Goal: Information Seeking & Learning: Learn about a topic

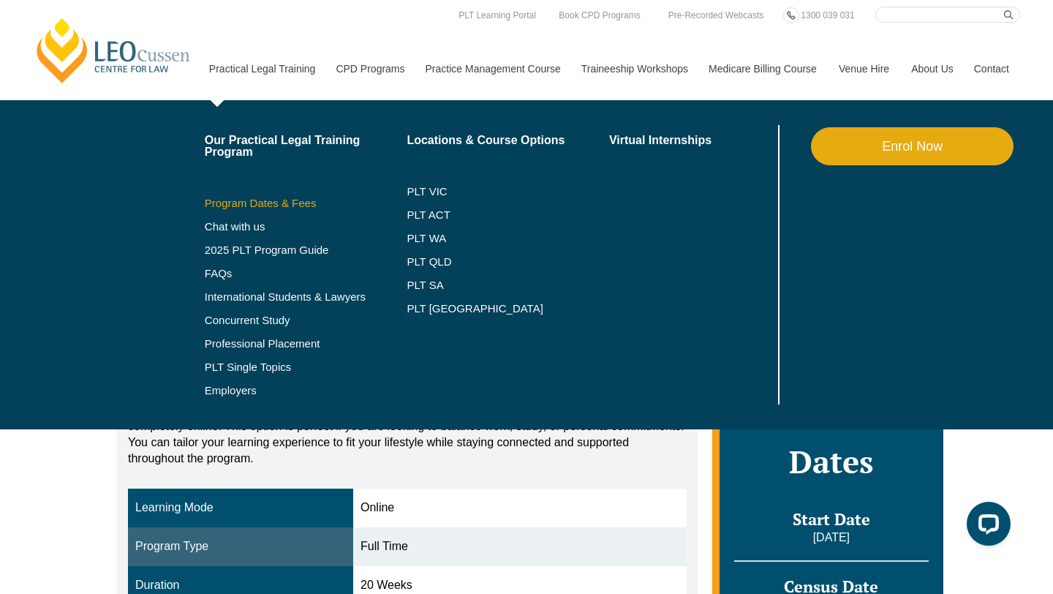
click at [260, 204] on link "Program Dates & Fees" at bounding box center [306, 203] width 203 height 12
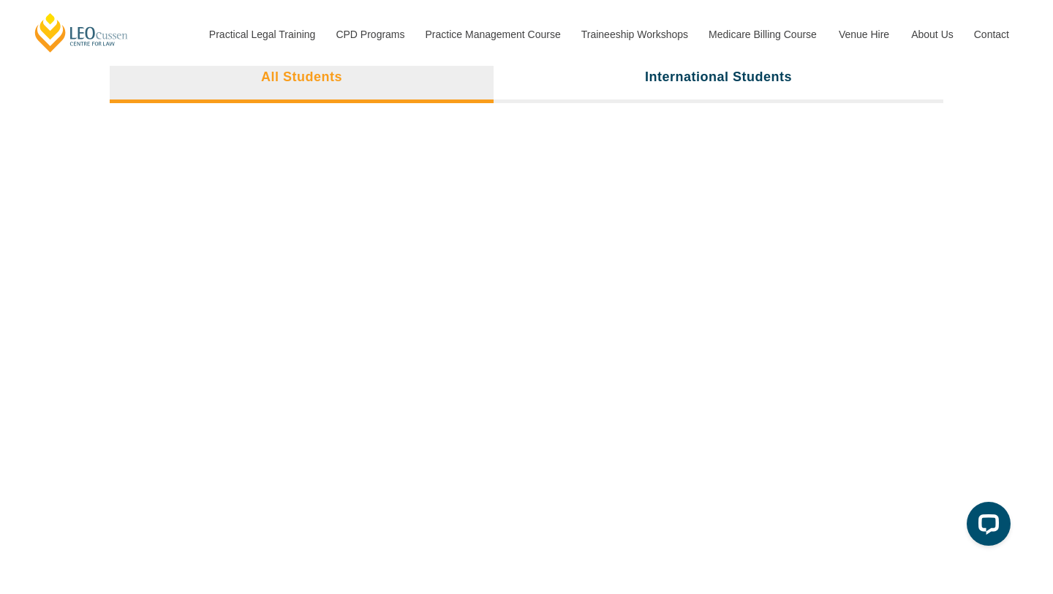
scroll to position [4962, 0]
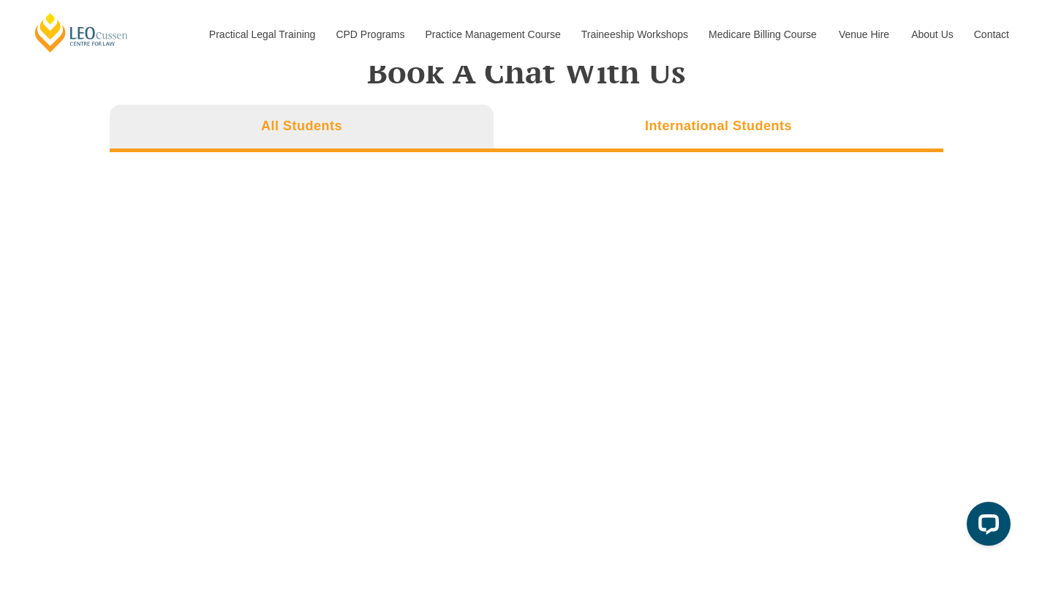
click at [699, 118] on h3 "International Students" at bounding box center [718, 126] width 147 height 17
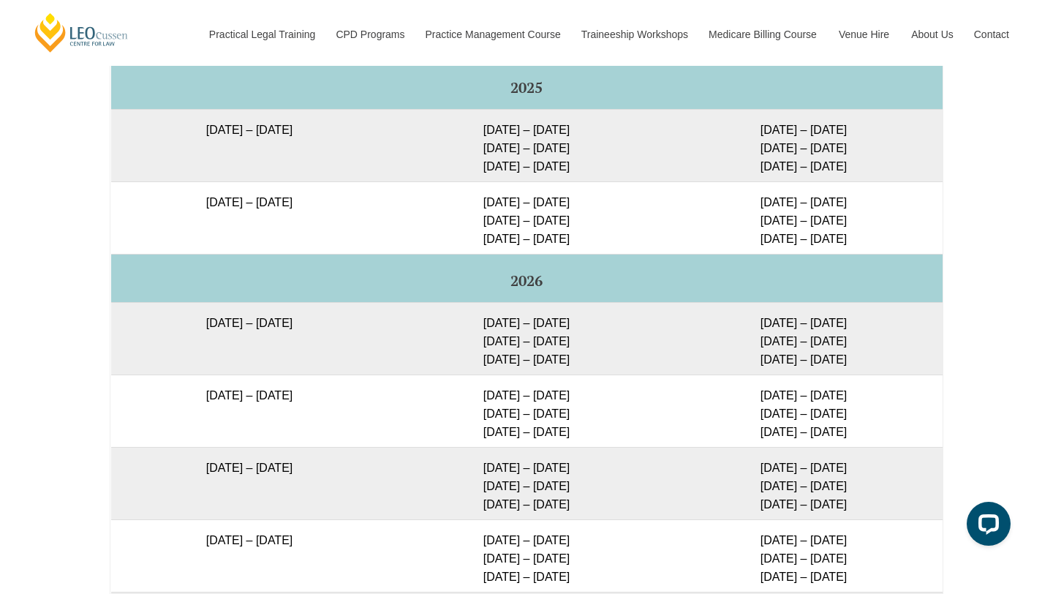
scroll to position [2515, 0]
click at [522, 216] on td "15 – 18 Dec 2025 10 – 12 Mar 2026 28 – 30 Apr 2026" at bounding box center [526, 216] width 277 height 72
click at [544, 200] on td "15 – 18 Dec 2025 10 – 12 Mar 2026 28 – 30 Apr 2026" at bounding box center [526, 216] width 277 height 72
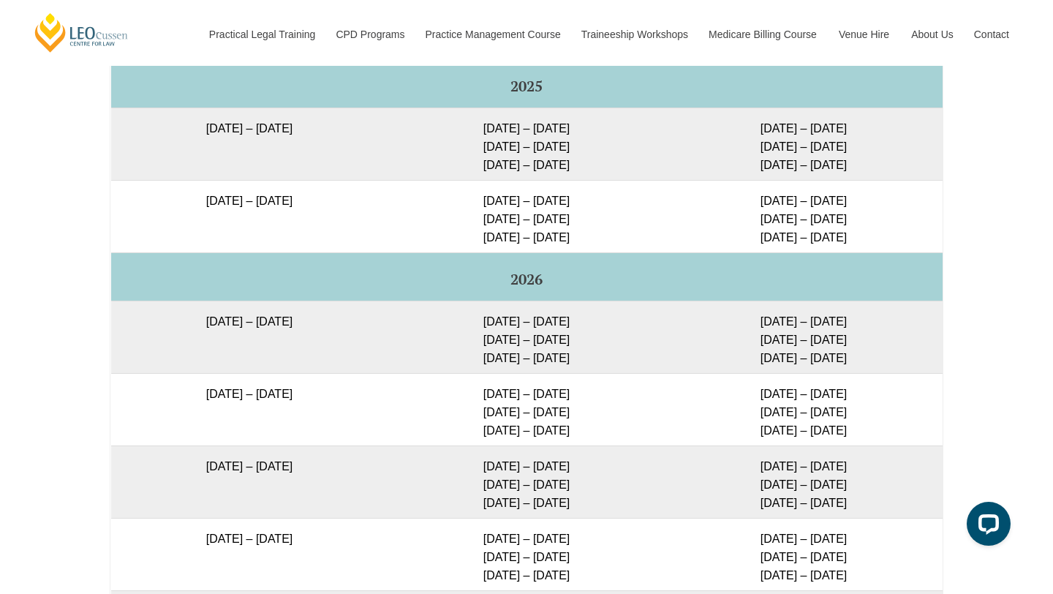
click at [544, 200] on td "15 – 18 Dec 2025 10 – 12 Mar 2026 28 – 30 Apr 2026" at bounding box center [526, 216] width 277 height 72
click at [585, 199] on td "15 – 18 Dec 2025 10 – 12 Mar 2026 28 – 30 Apr 2026" at bounding box center [526, 216] width 277 height 72
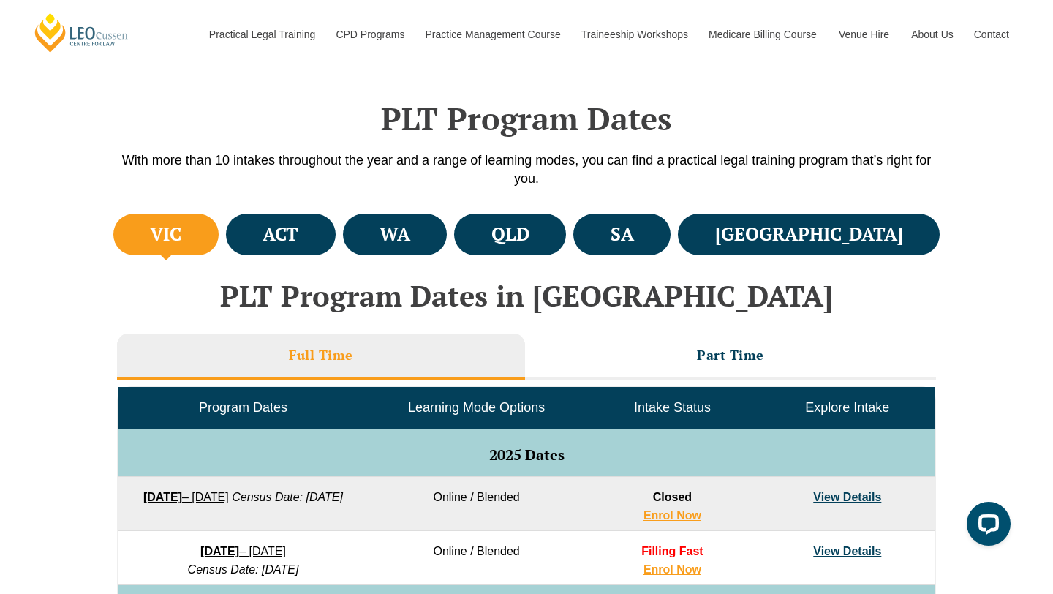
scroll to position [420, 0]
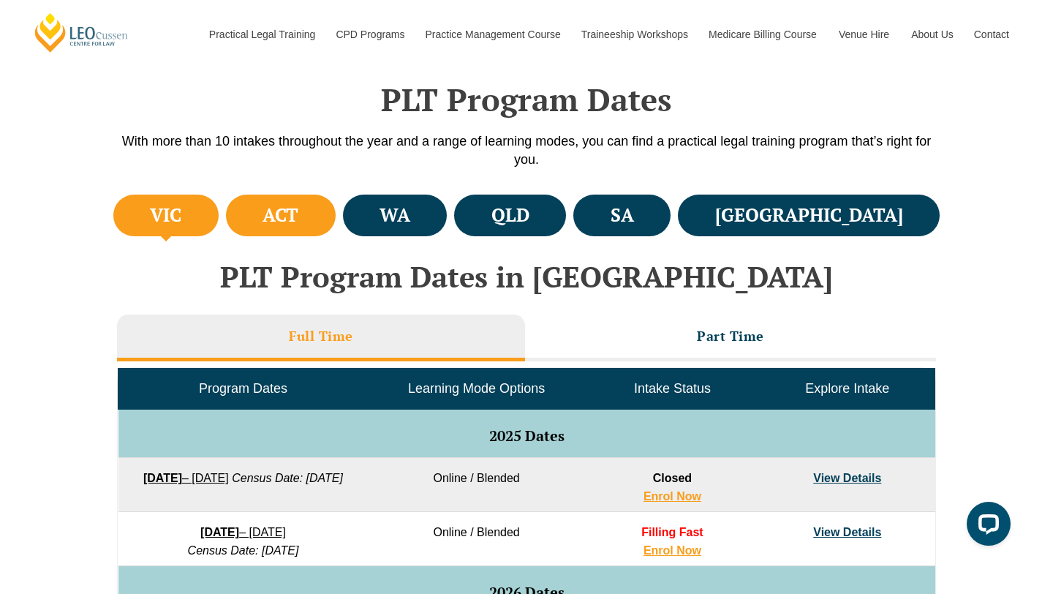
click at [336, 203] on li "ACT" at bounding box center [281, 215] width 110 height 42
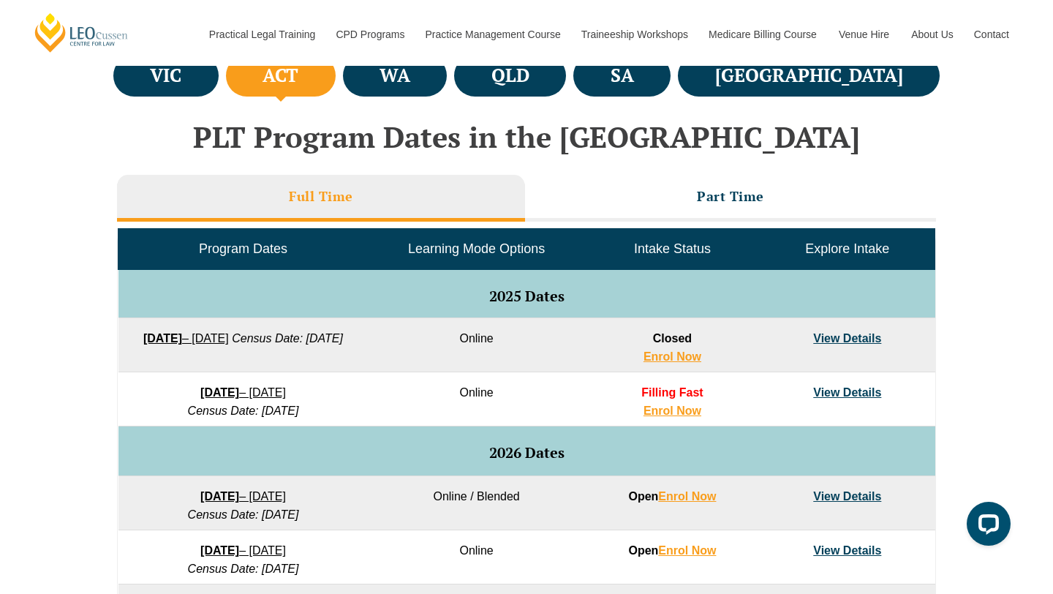
scroll to position [561, 0]
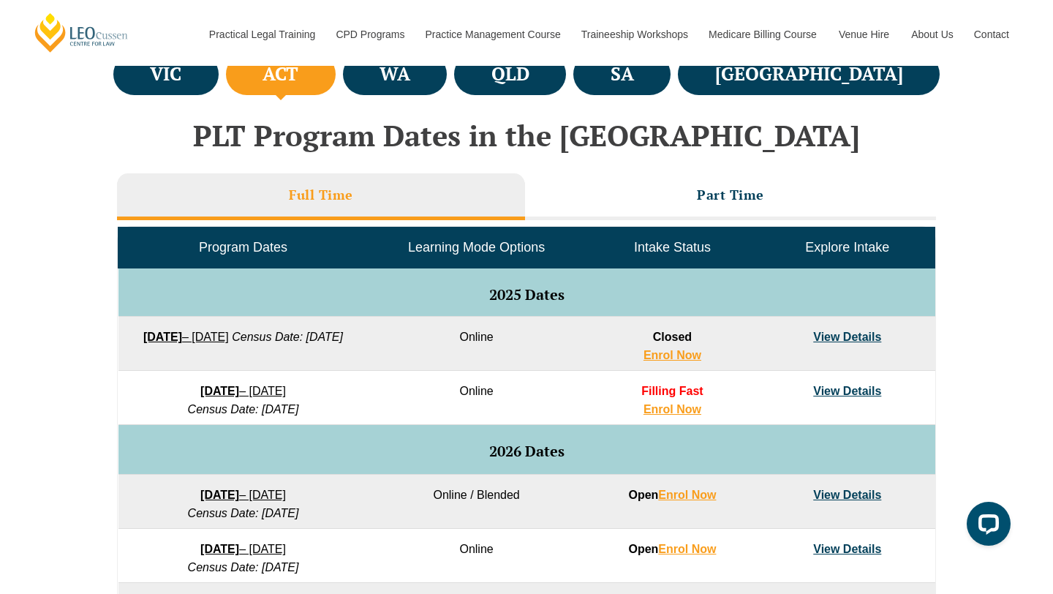
click at [852, 393] on link "View Details" at bounding box center [847, 391] width 68 height 12
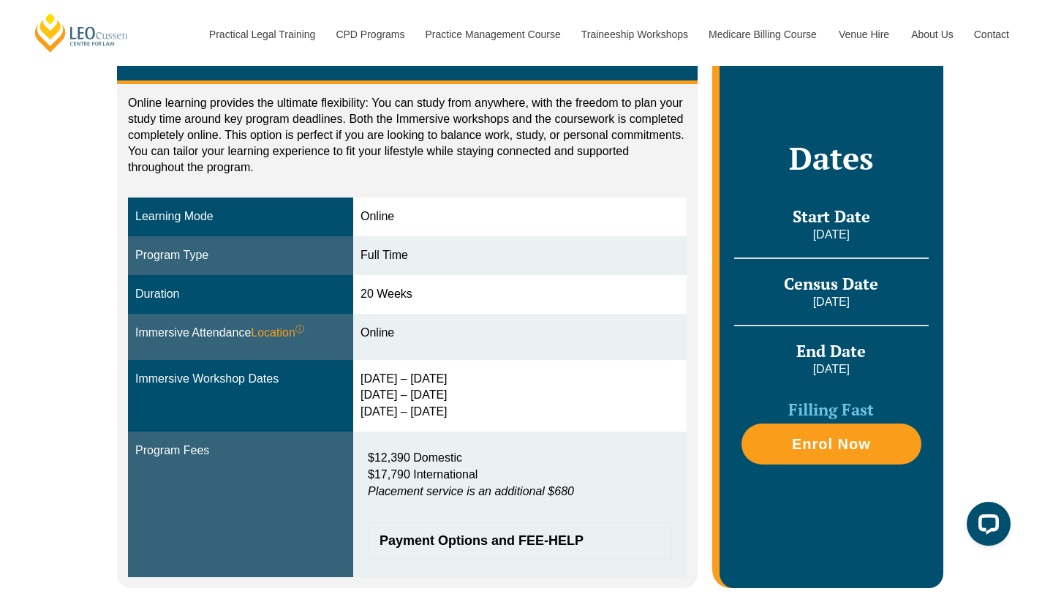
scroll to position [285, 0]
